Goal: Find specific page/section: Find specific page/section

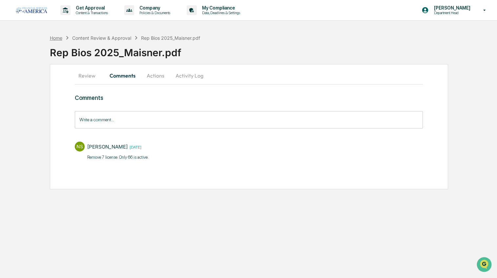
click at [60, 39] on div "Home" at bounding box center [56, 38] width 12 height 6
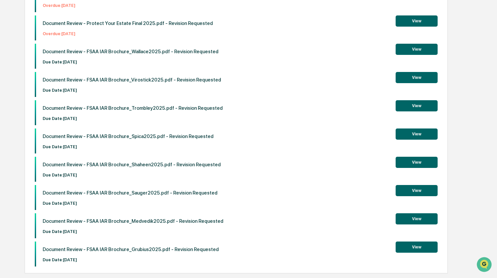
scroll to position [120, 0]
click at [408, 185] on button "View" at bounding box center [417, 190] width 42 height 11
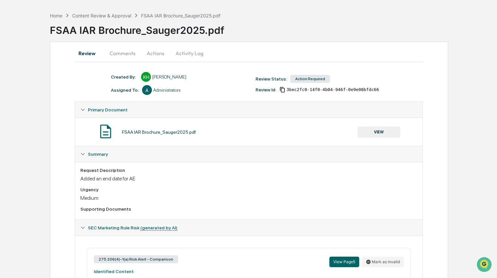
scroll to position [19, 0]
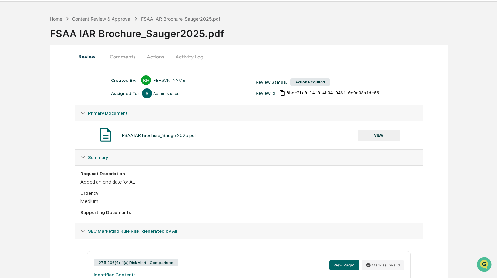
click at [125, 55] on button "Comments" at bounding box center [122, 57] width 36 height 16
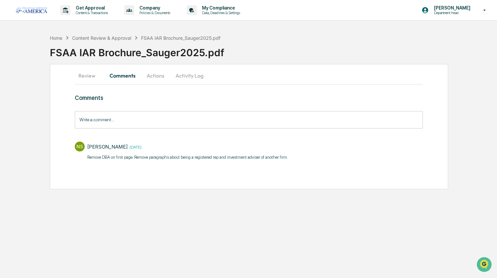
scroll to position [0, 0]
click at [95, 37] on div "Content Review & Approval" at bounding box center [101, 38] width 59 height 6
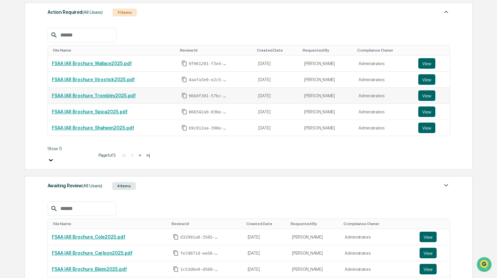
scroll to position [118, 0]
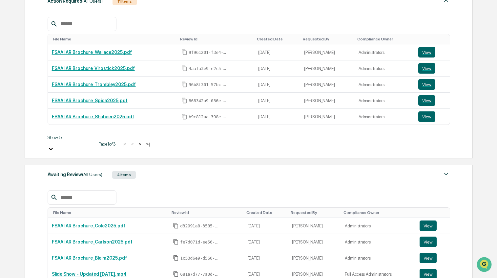
type input "**********"
